Goal: Task Accomplishment & Management: Manage account settings

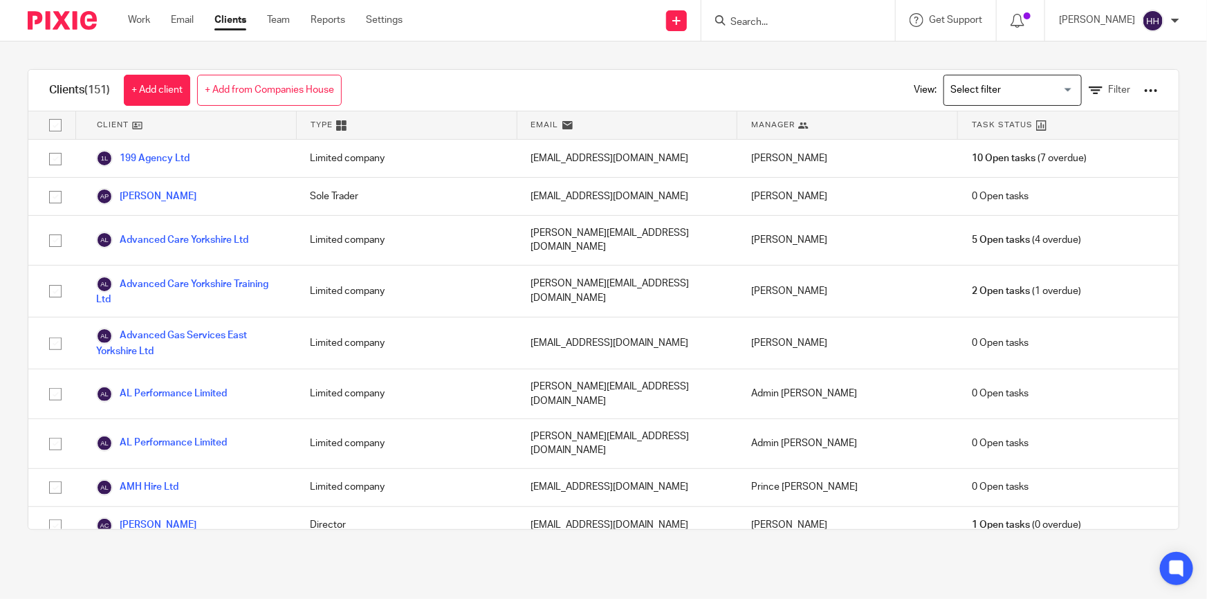
click at [817, 28] on input "Search" at bounding box center [791, 23] width 125 height 12
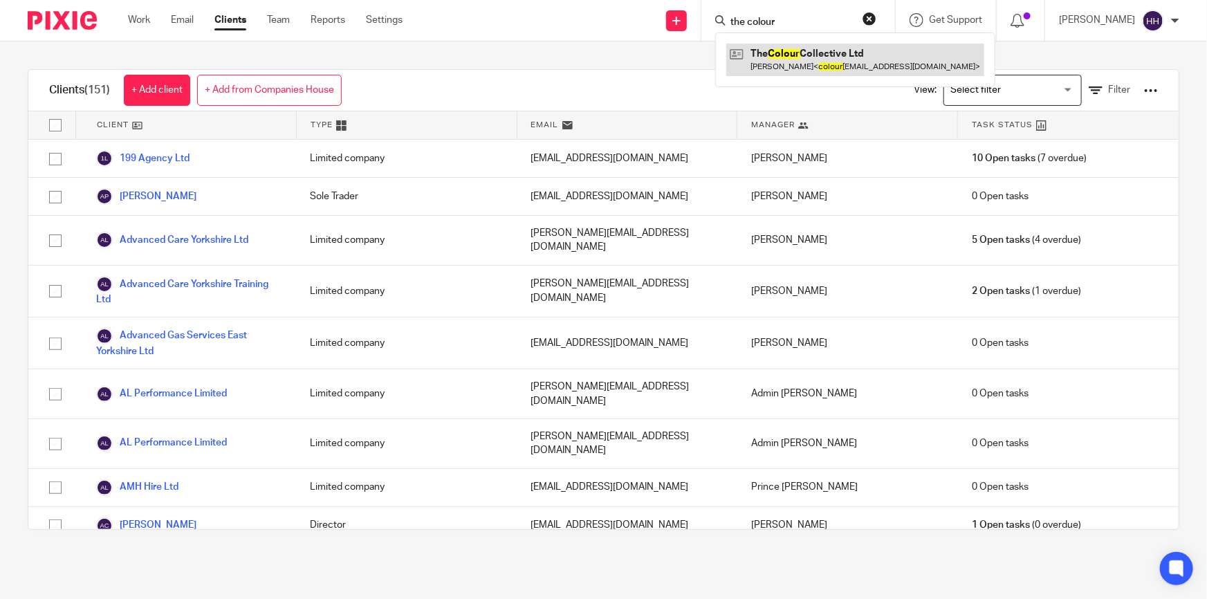
type input "the colour"
click at [806, 50] on link at bounding box center [855, 60] width 258 height 32
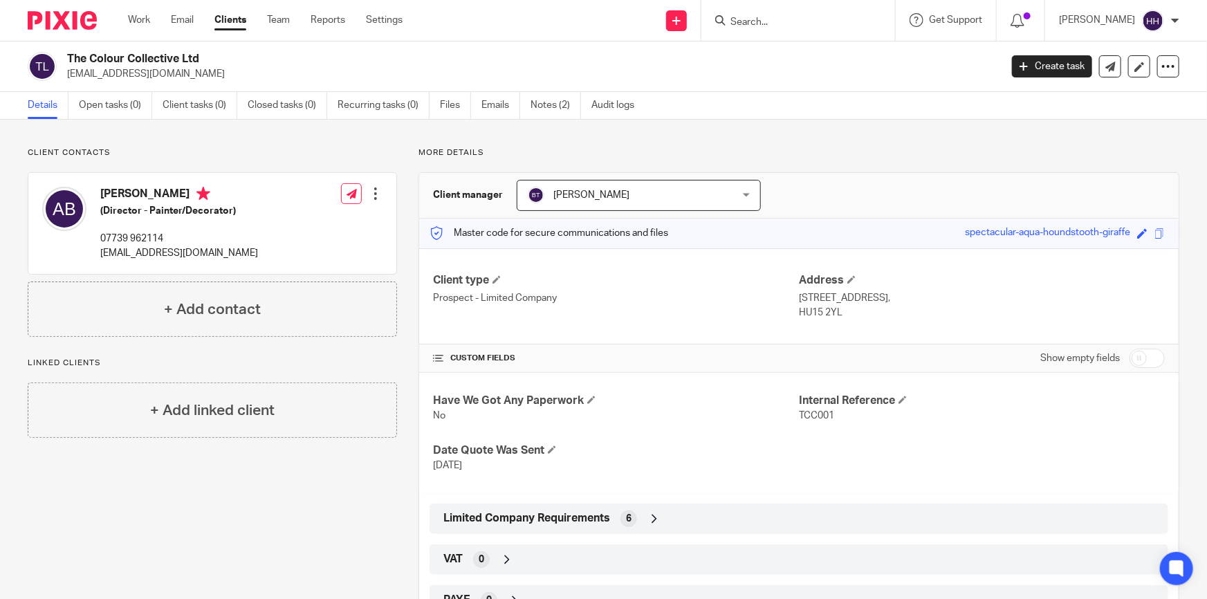
scroll to position [62, 0]
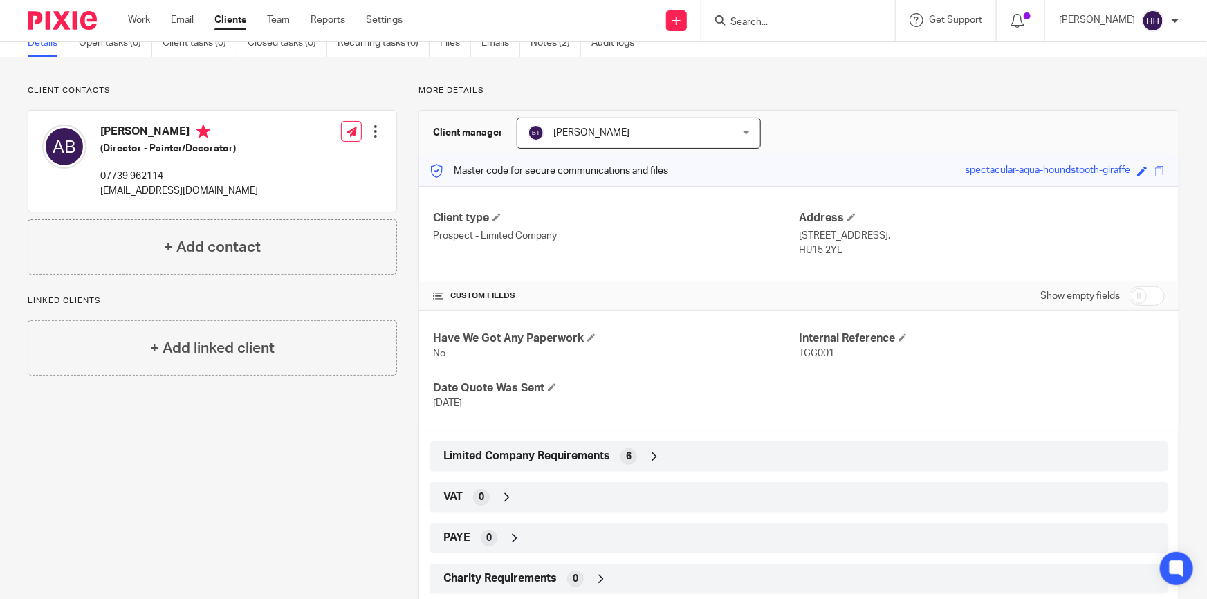
click at [650, 446] on div "Limited Company Requirements 6" at bounding box center [799, 457] width 718 height 24
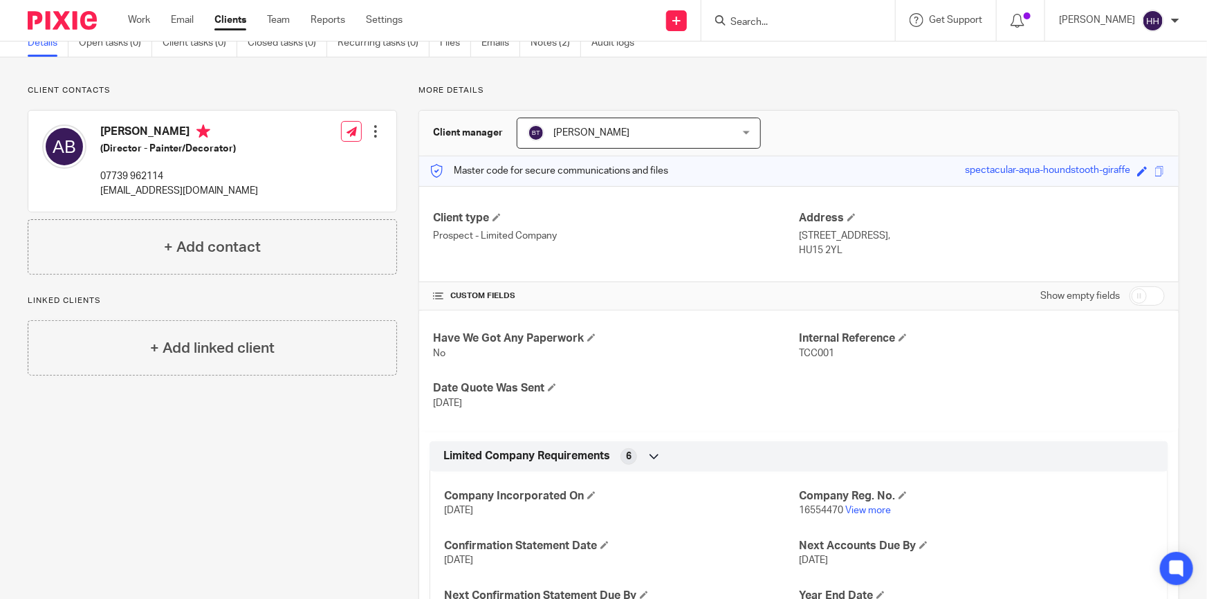
click at [865, 514] on p "16554470 View more" at bounding box center [976, 511] width 355 height 14
click at [864, 508] on link "View more" at bounding box center [868, 511] width 46 height 10
drag, startPoint x: 172, startPoint y: 174, endPoint x: 99, endPoint y: 180, distance: 73.6
click at [99, 180] on div "Andy Blake (Director - Painter/Decorator) 07739 962114 colourcollective2025@gma…" at bounding box center [150, 161] width 216 height 87
copy p "07739 962114"
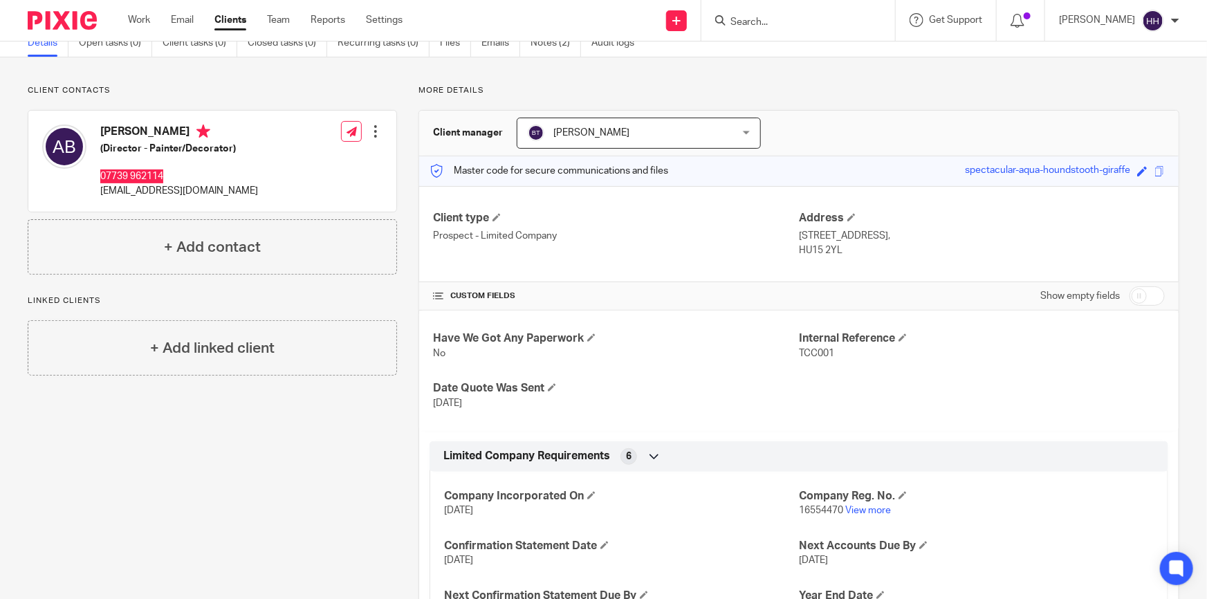
scroll to position [0, 0]
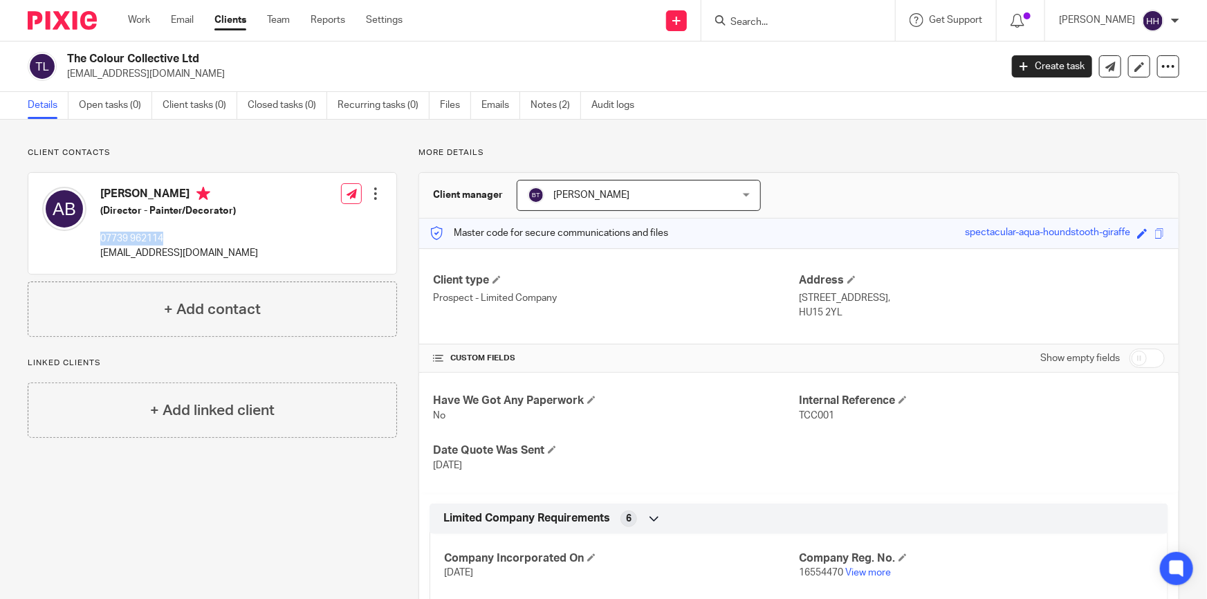
click at [224, 27] on link "Clients" at bounding box center [230, 20] width 32 height 14
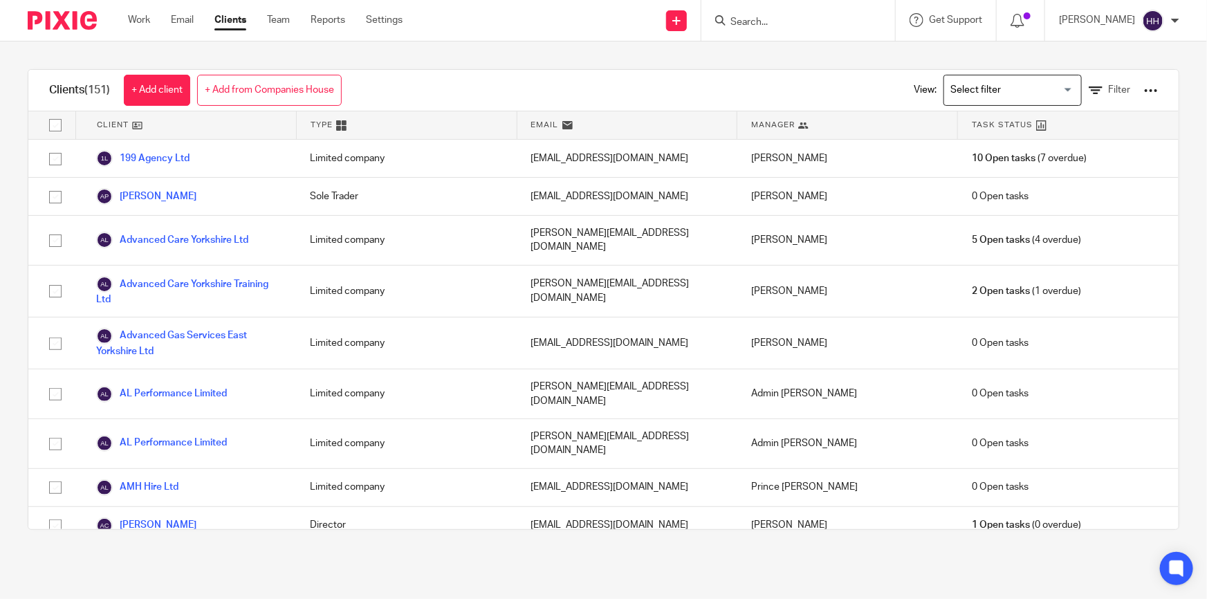
click at [812, 29] on div at bounding box center [799, 20] width 194 height 41
click at [809, 19] on input "Search" at bounding box center [791, 23] width 125 height 12
click at [797, 26] on input "Search" at bounding box center [791, 23] width 125 height 12
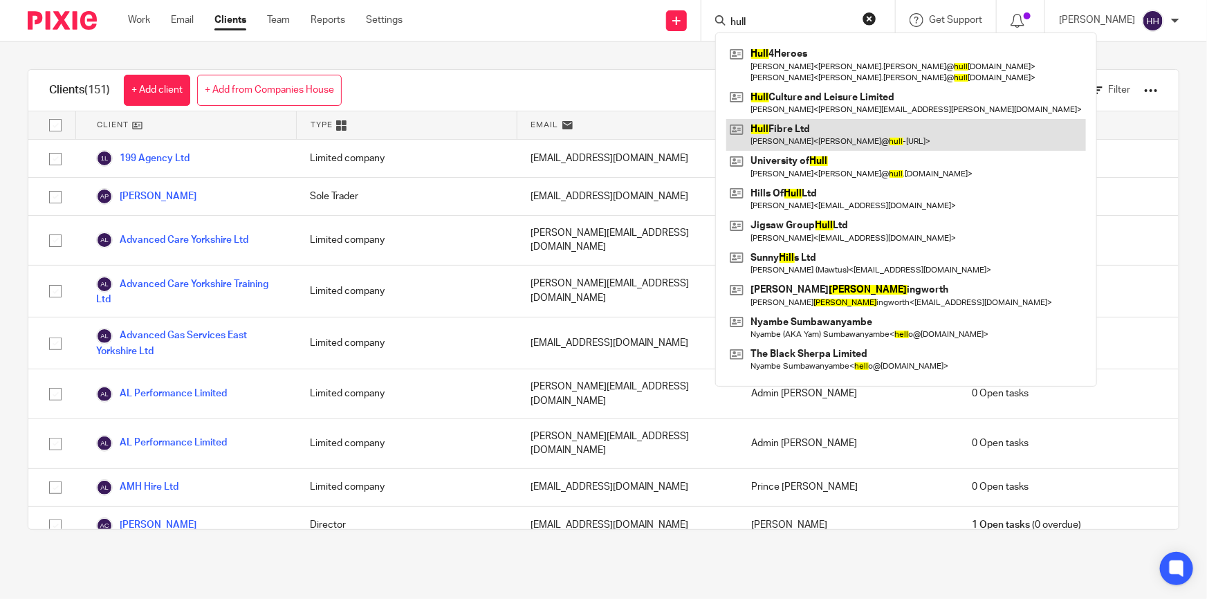
type input "hull"
click at [810, 138] on link at bounding box center [906, 135] width 360 height 32
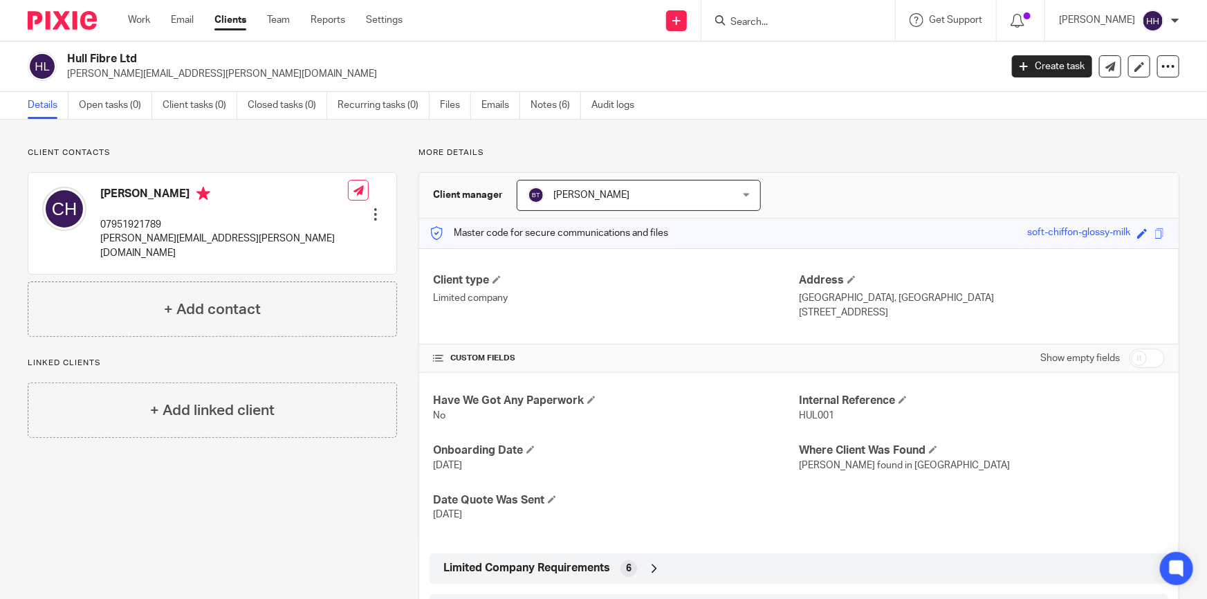
click at [235, 15] on link "Clients" at bounding box center [230, 20] width 32 height 14
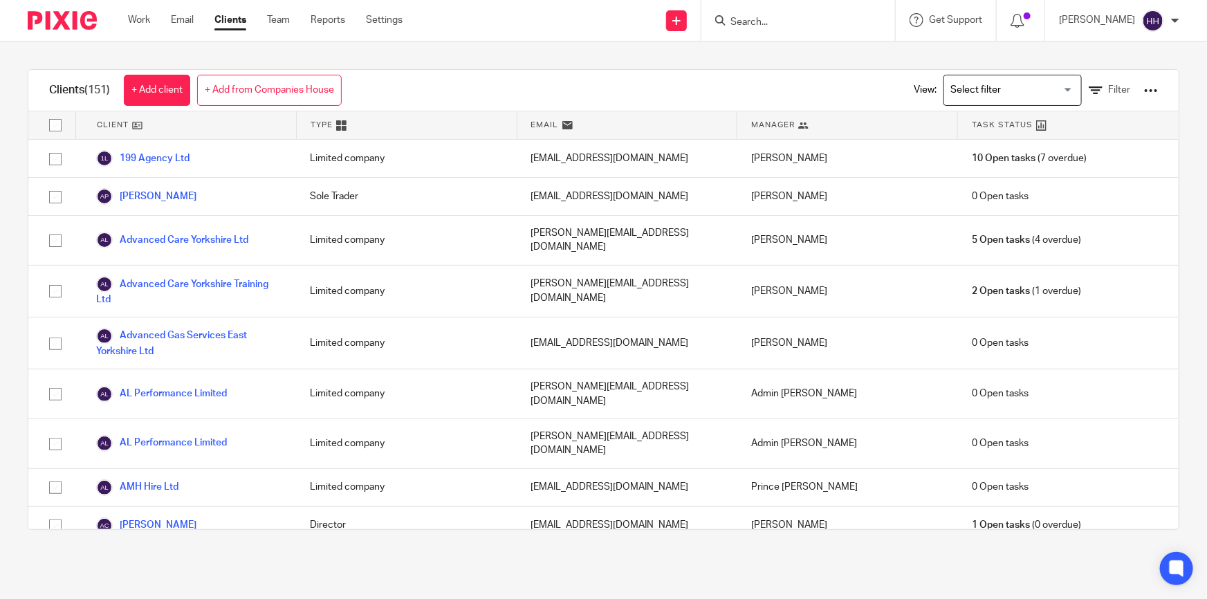
click at [768, 24] on input "Search" at bounding box center [791, 23] width 125 height 12
click at [766, 15] on form at bounding box center [802, 20] width 147 height 17
click input "Search"
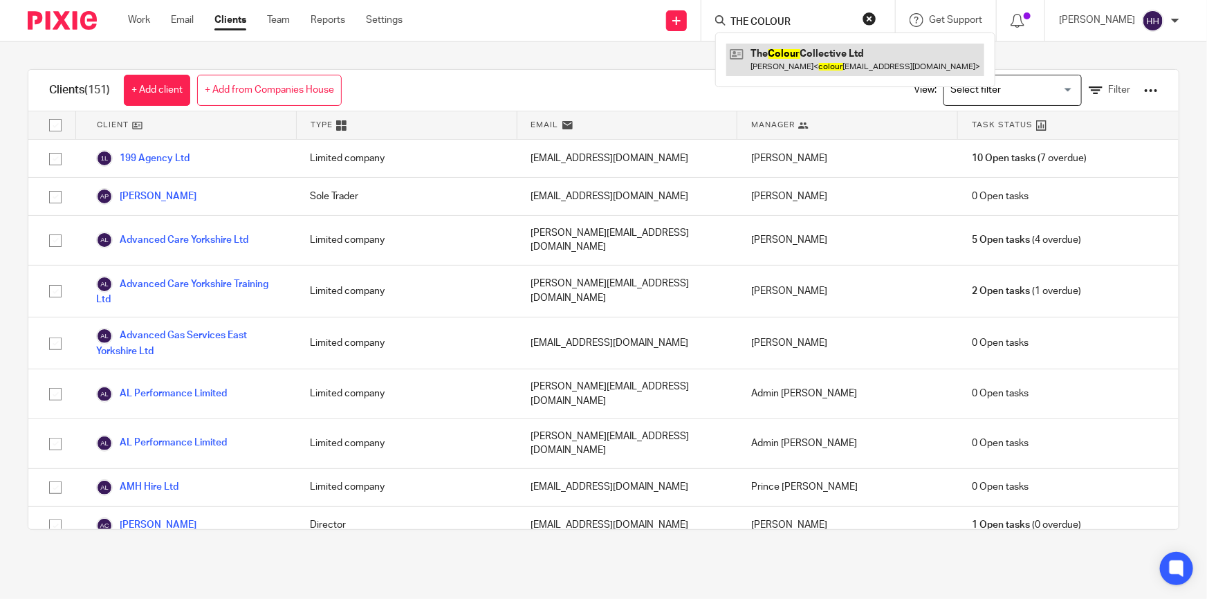
type input "THE COLOUR"
click link
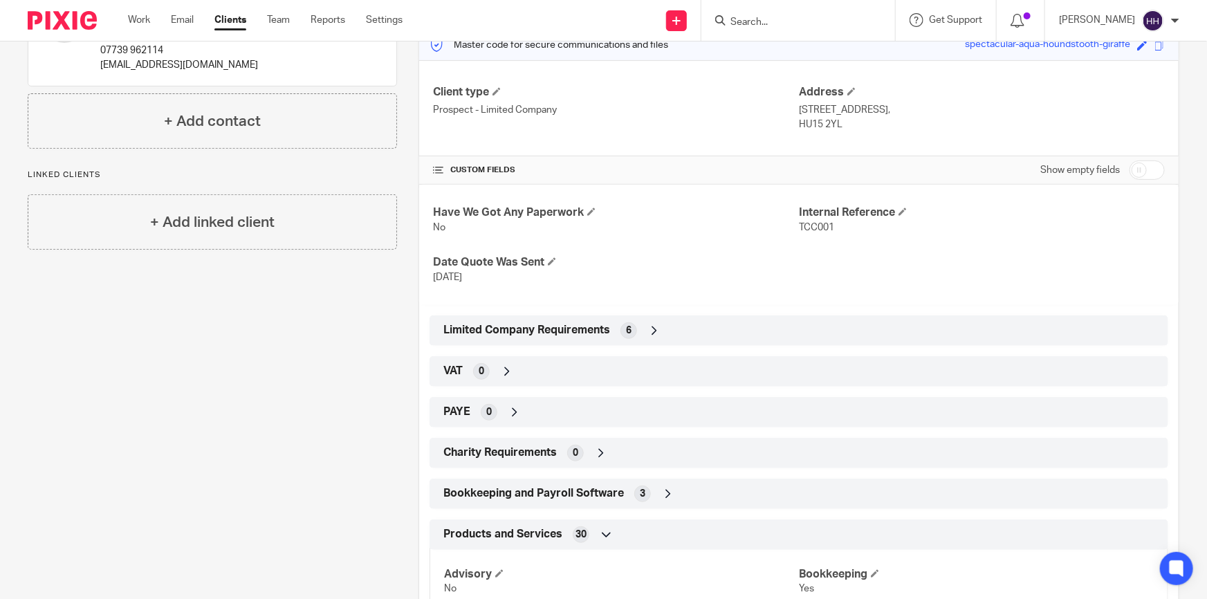
scroll to position [62, 0]
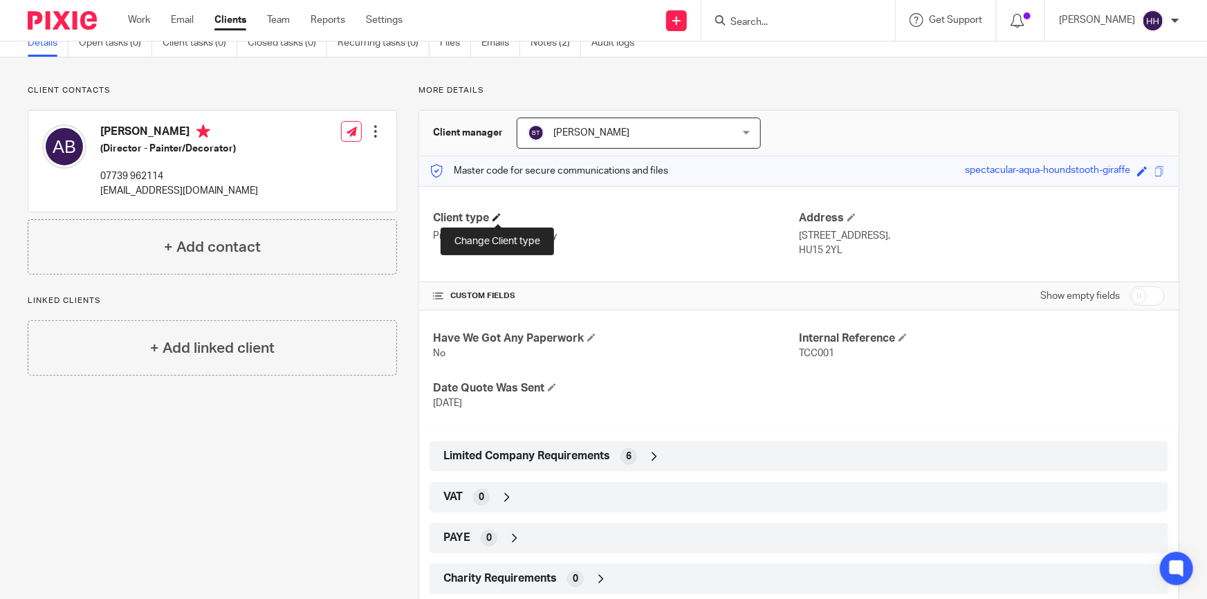
click at [497, 214] on span at bounding box center [497, 217] width 8 height 8
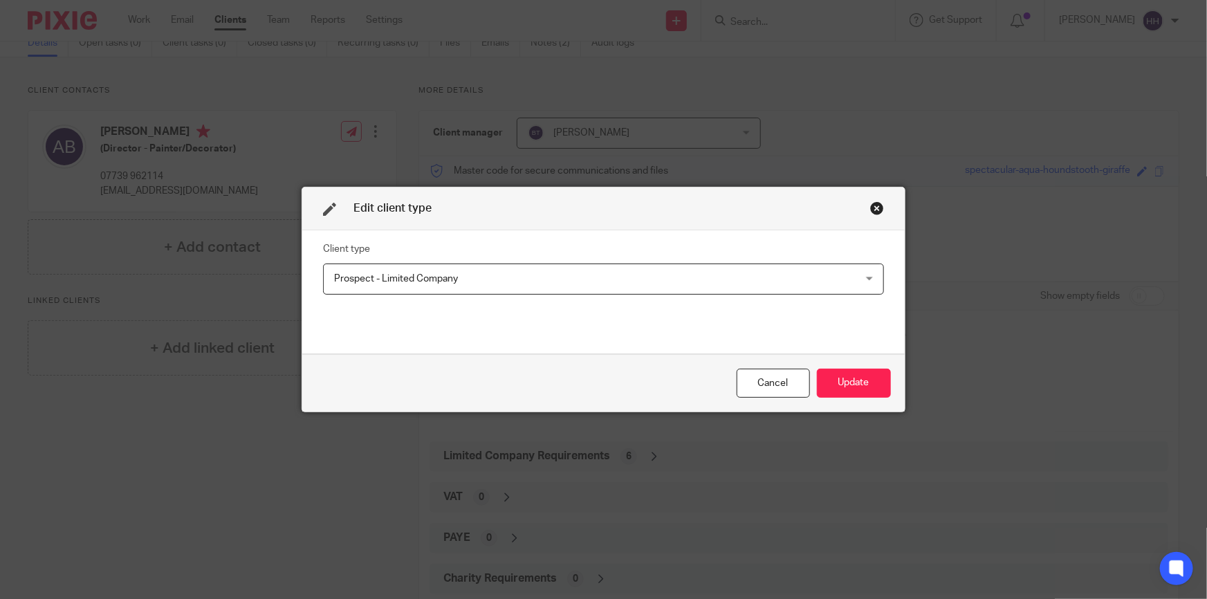
click at [458, 284] on span "Prospect - Limited Company" at bounding box center [553, 278] width 439 height 29
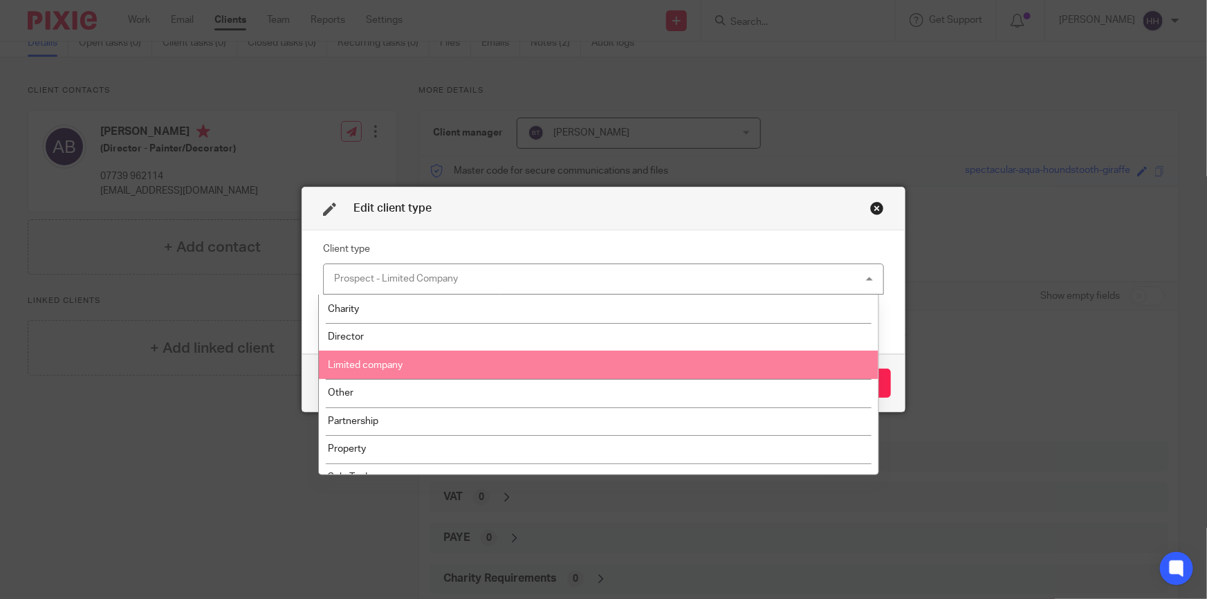
click at [436, 359] on li "Limited company" at bounding box center [599, 365] width 560 height 28
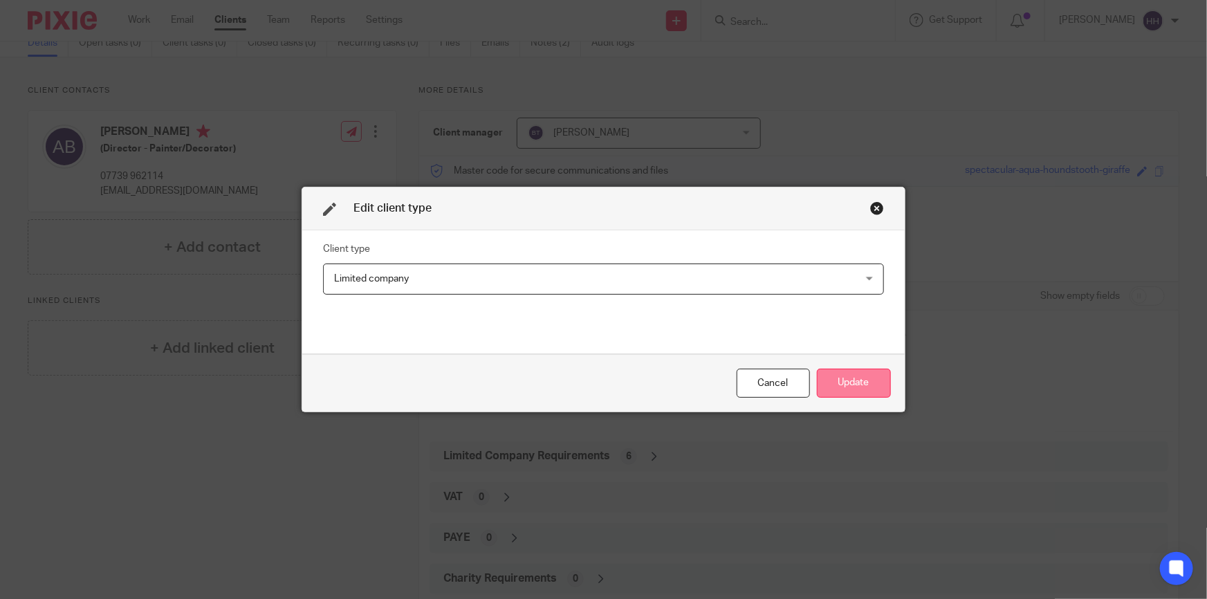
click at [839, 381] on button "Update" at bounding box center [854, 384] width 74 height 30
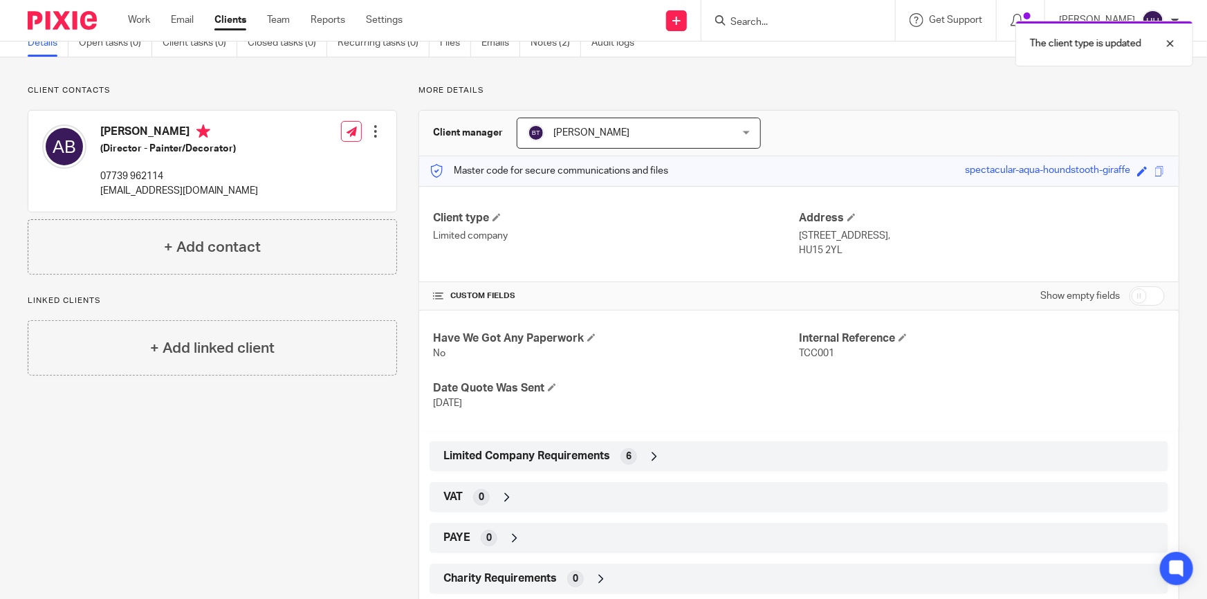
click at [1134, 295] on input "checkbox" at bounding box center [1147, 295] width 35 height 19
checkbox input "true"
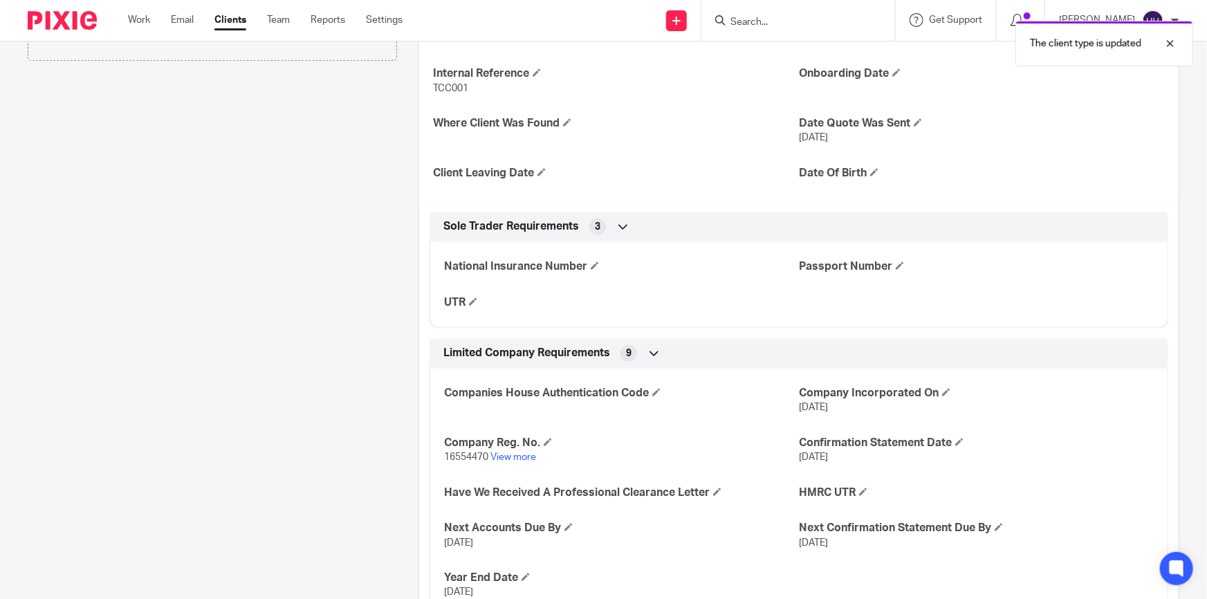
scroll to position [314, 0]
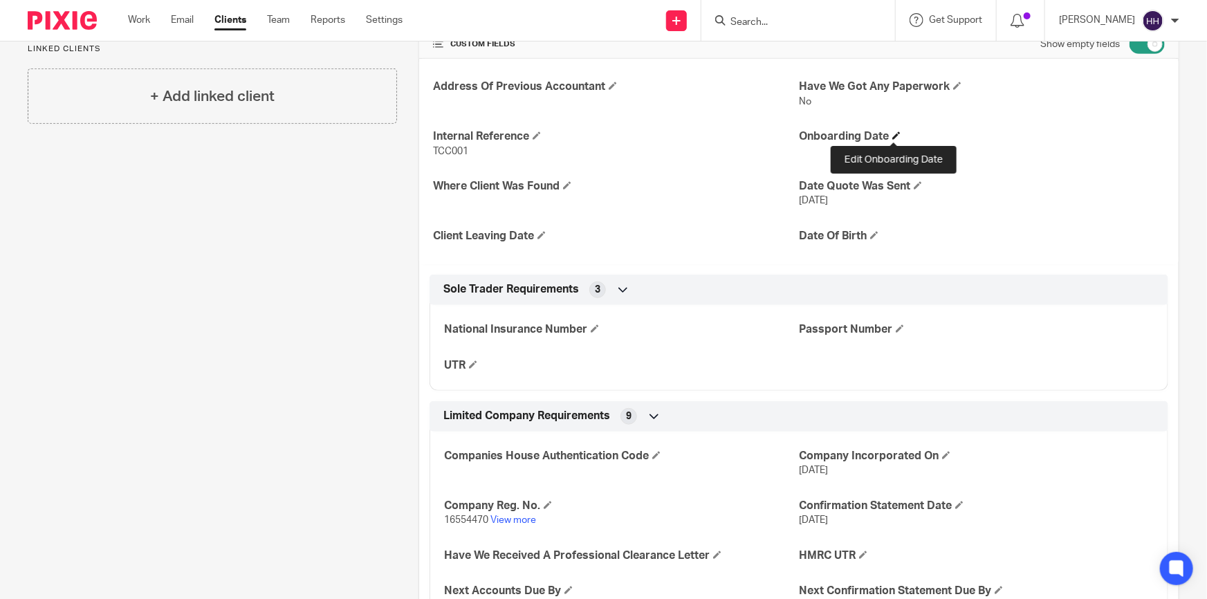
click at [893, 135] on span at bounding box center [897, 135] width 8 height 8
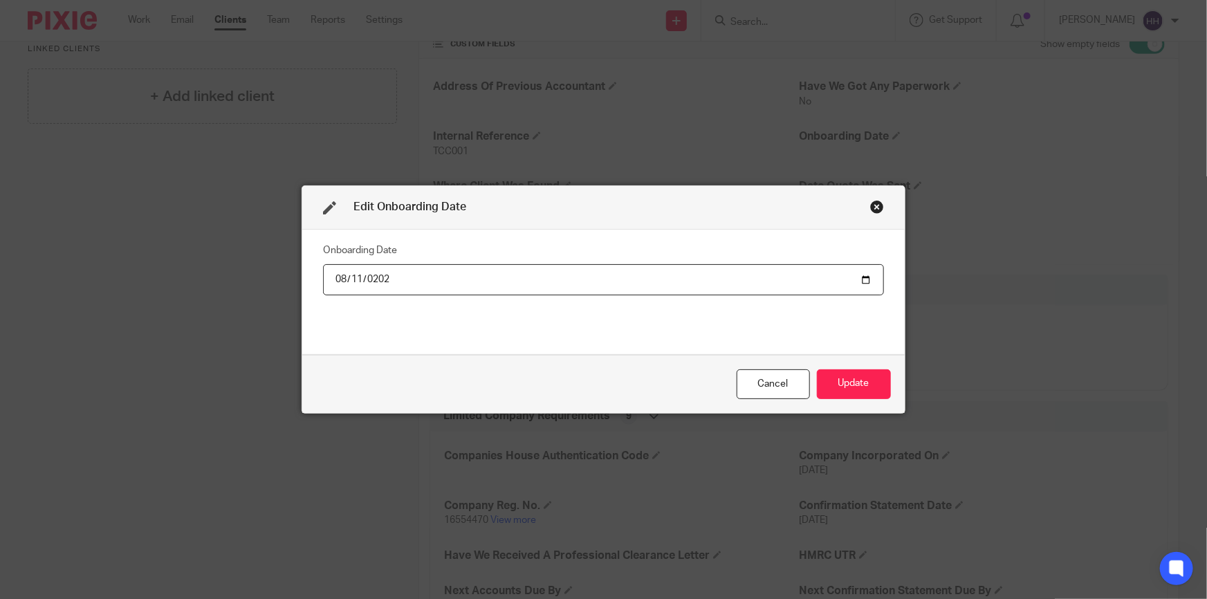
type input "[DATE]"
click at [872, 392] on button "Update" at bounding box center [854, 384] width 74 height 30
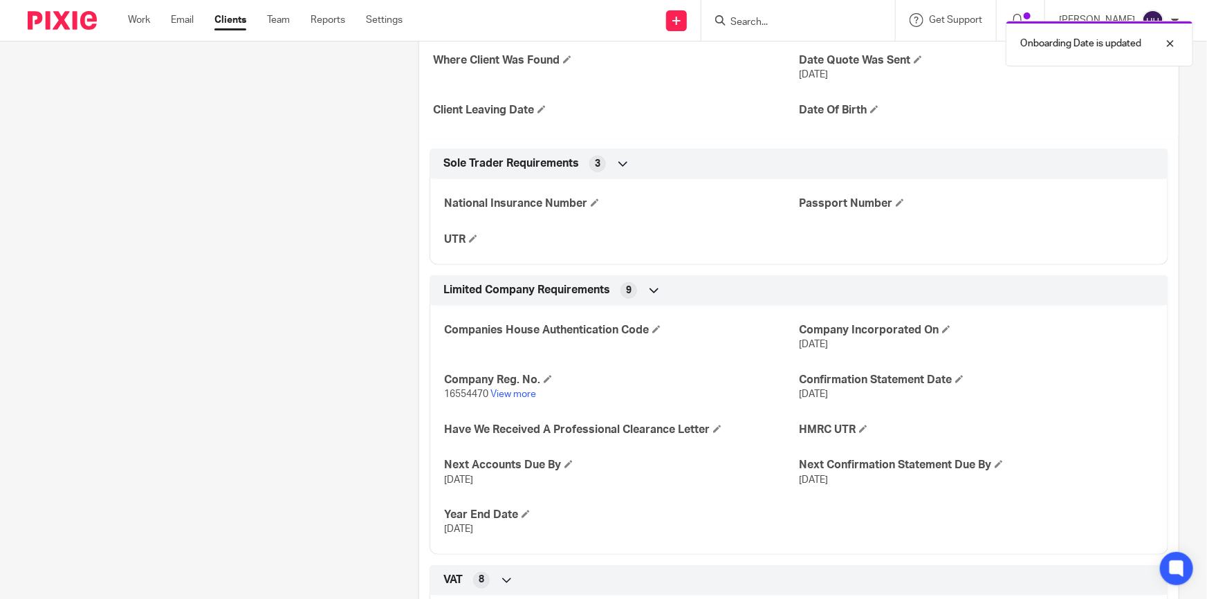
scroll to position [566, 0]
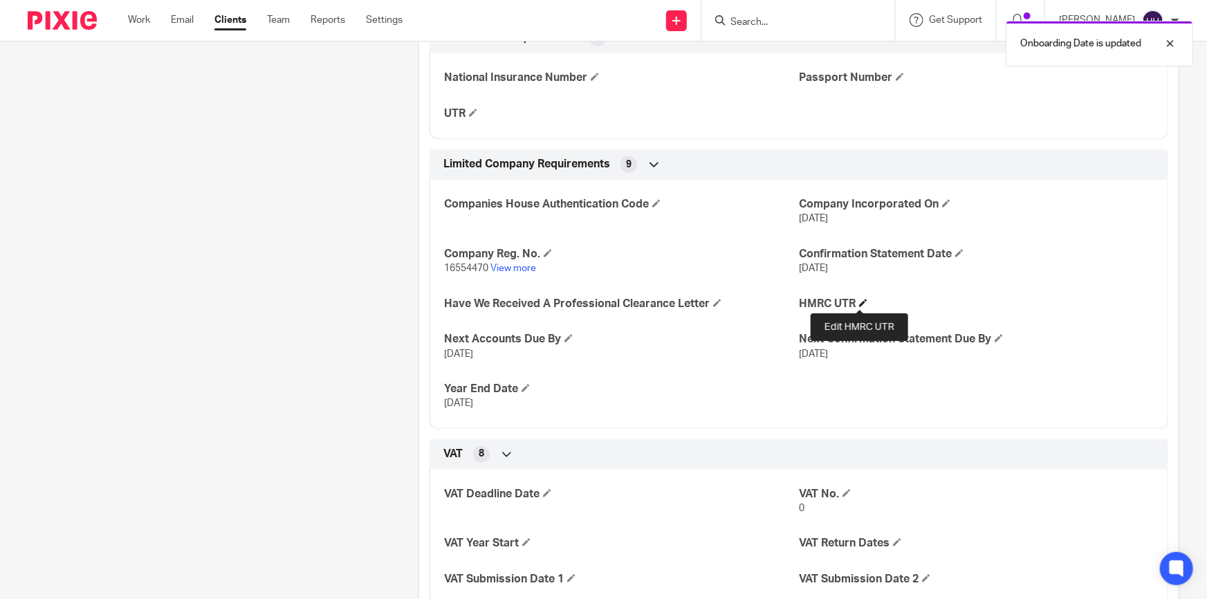
click at [861, 301] on span at bounding box center [863, 303] width 8 height 8
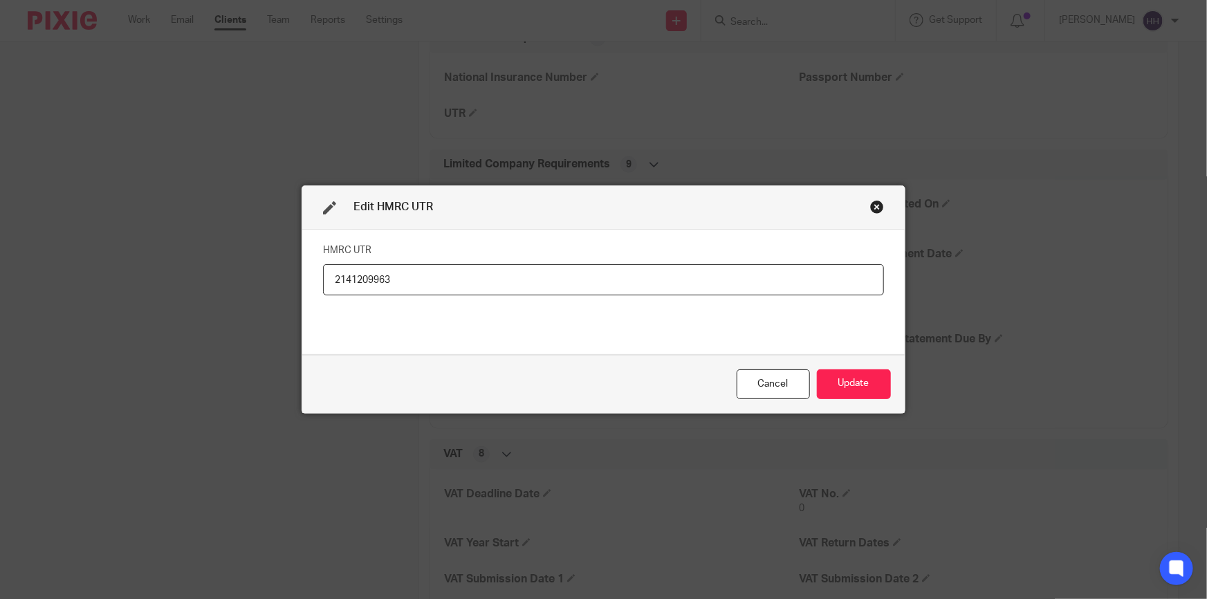
drag, startPoint x: 358, startPoint y: 284, endPoint x: 378, endPoint y: 282, distance: 19.5
click at [378, 282] on input "2141209963" at bounding box center [603, 279] width 561 height 31
click at [390, 279] on input "2141209963" at bounding box center [603, 279] width 561 height 31
type input "2141209963"
click at [865, 381] on button "Update" at bounding box center [854, 384] width 74 height 30
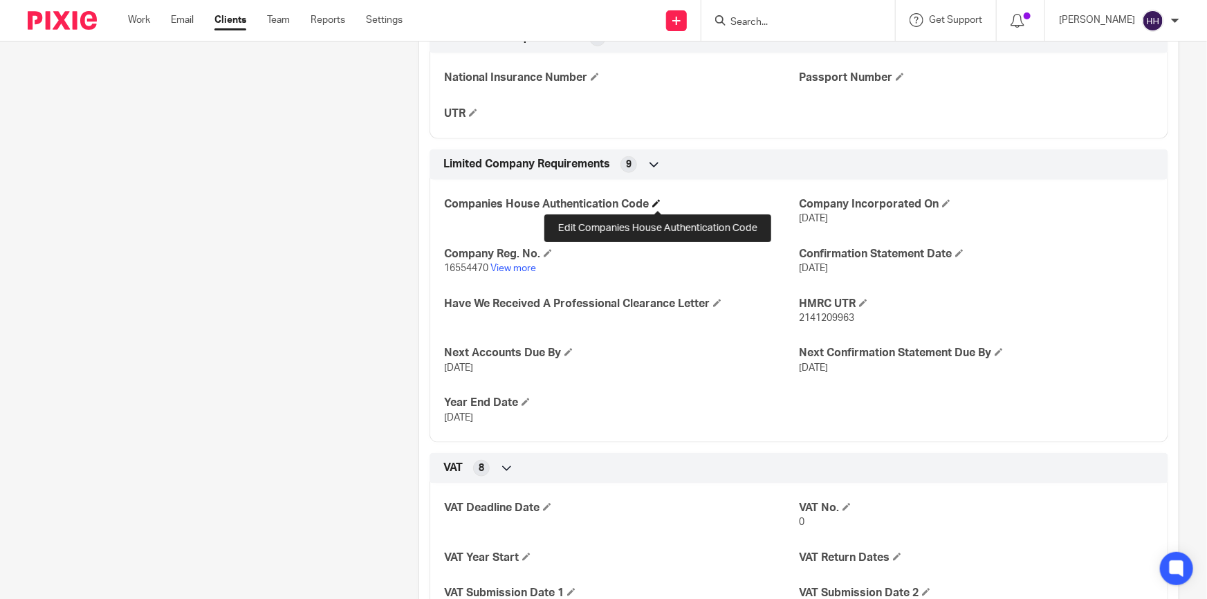
click at [657, 201] on span at bounding box center [656, 203] width 8 height 8
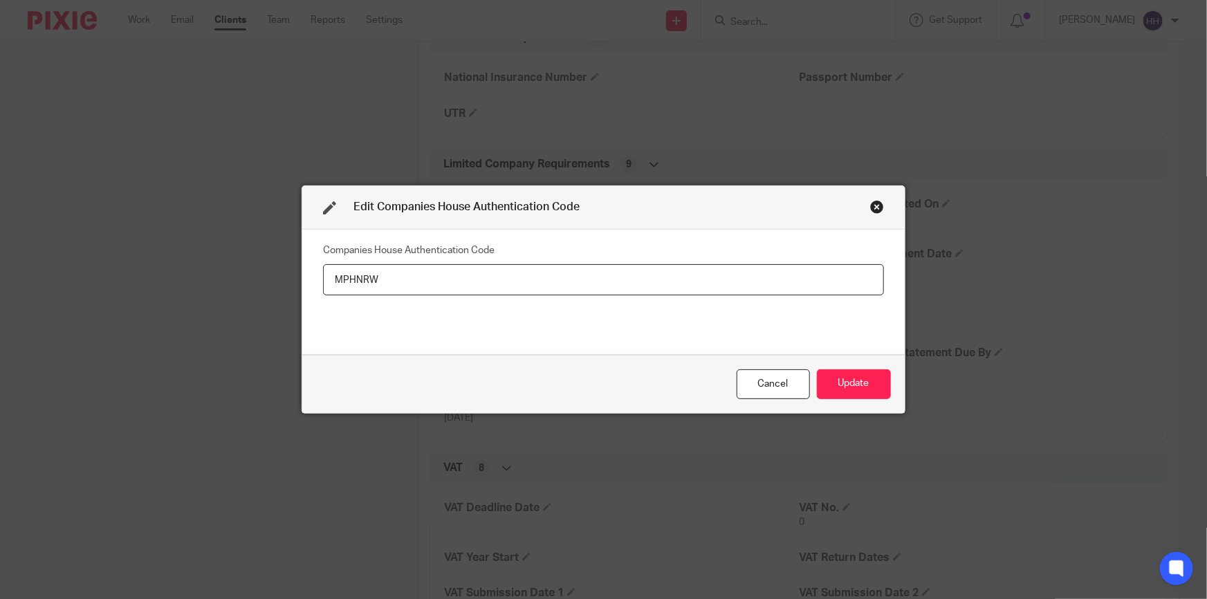
drag, startPoint x: 375, startPoint y: 275, endPoint x: 322, endPoint y: 283, distance: 53.8
click at [323, 283] on input "MPHNRW" at bounding box center [603, 279] width 561 height 31
click at [378, 283] on input "MPHNRW" at bounding box center [603, 279] width 561 height 31
drag, startPoint x: 379, startPoint y: 283, endPoint x: 331, endPoint y: 279, distance: 47.9
click at [331, 279] on input "MPHNRW" at bounding box center [603, 279] width 561 height 31
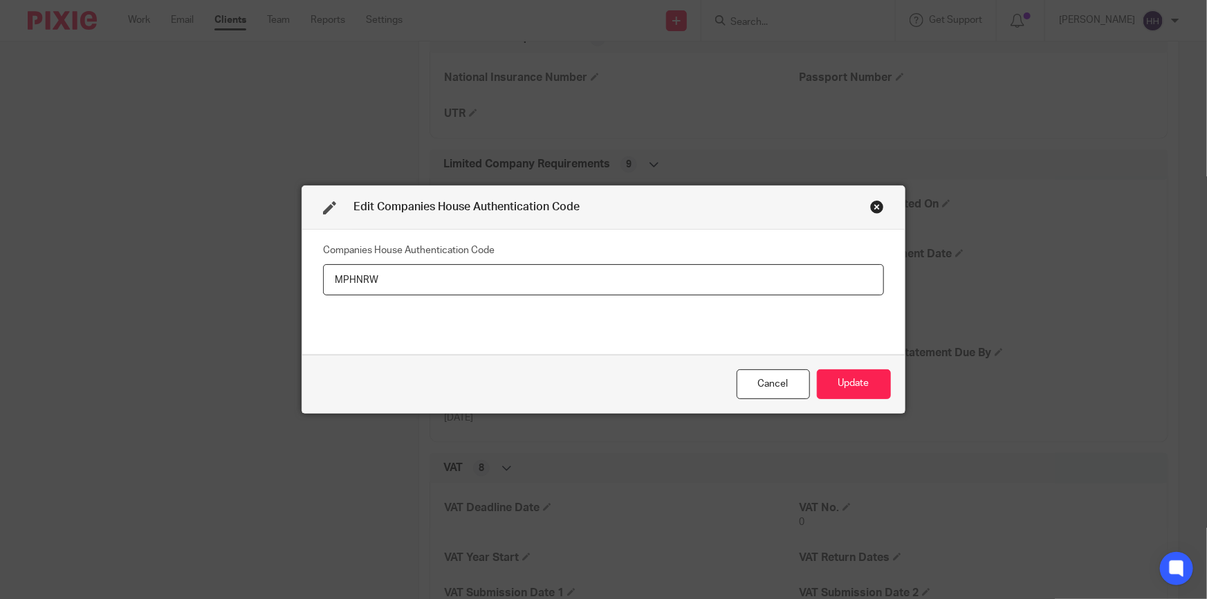
click at [372, 279] on input "MPHNRW" at bounding box center [603, 279] width 561 height 31
type input "MPHNRW"
click at [851, 381] on button "Update" at bounding box center [854, 384] width 74 height 30
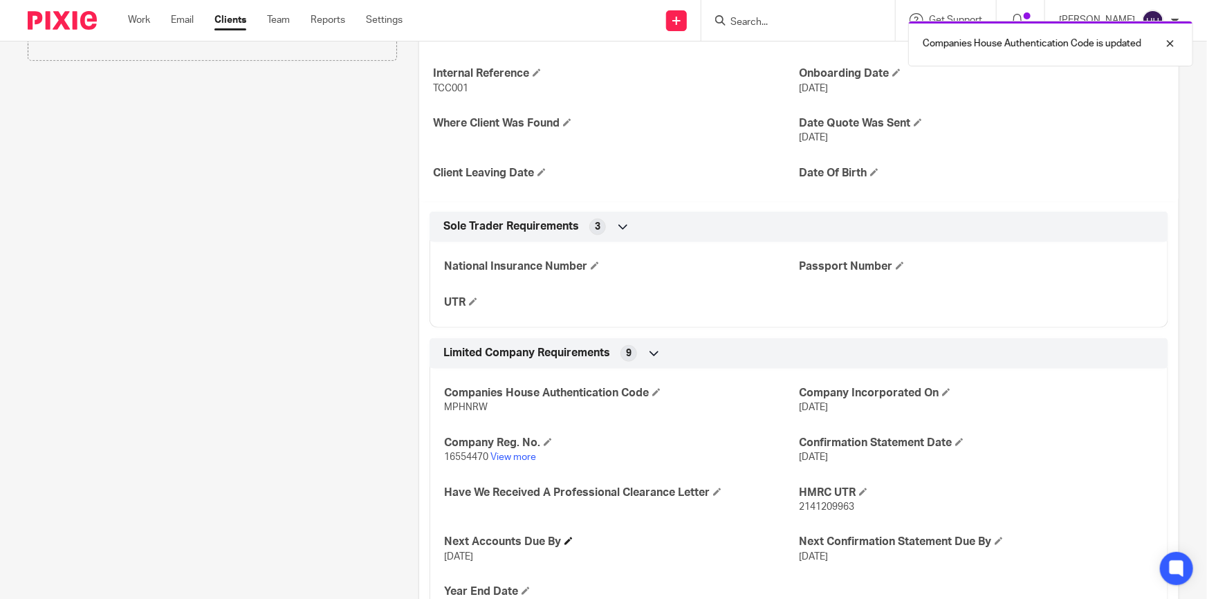
scroll to position [503, 0]
